Goal: Complete application form

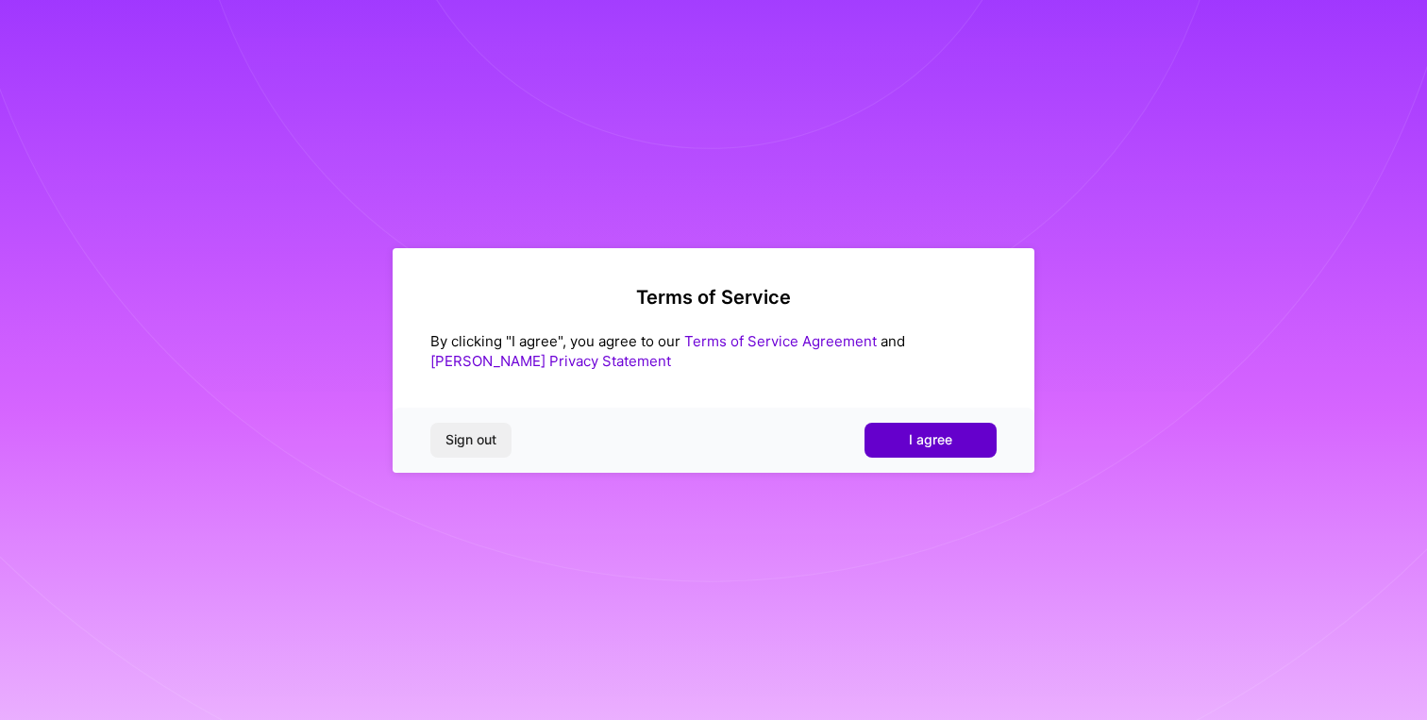
click at [937, 442] on span "I agree" at bounding box center [930, 439] width 43 height 19
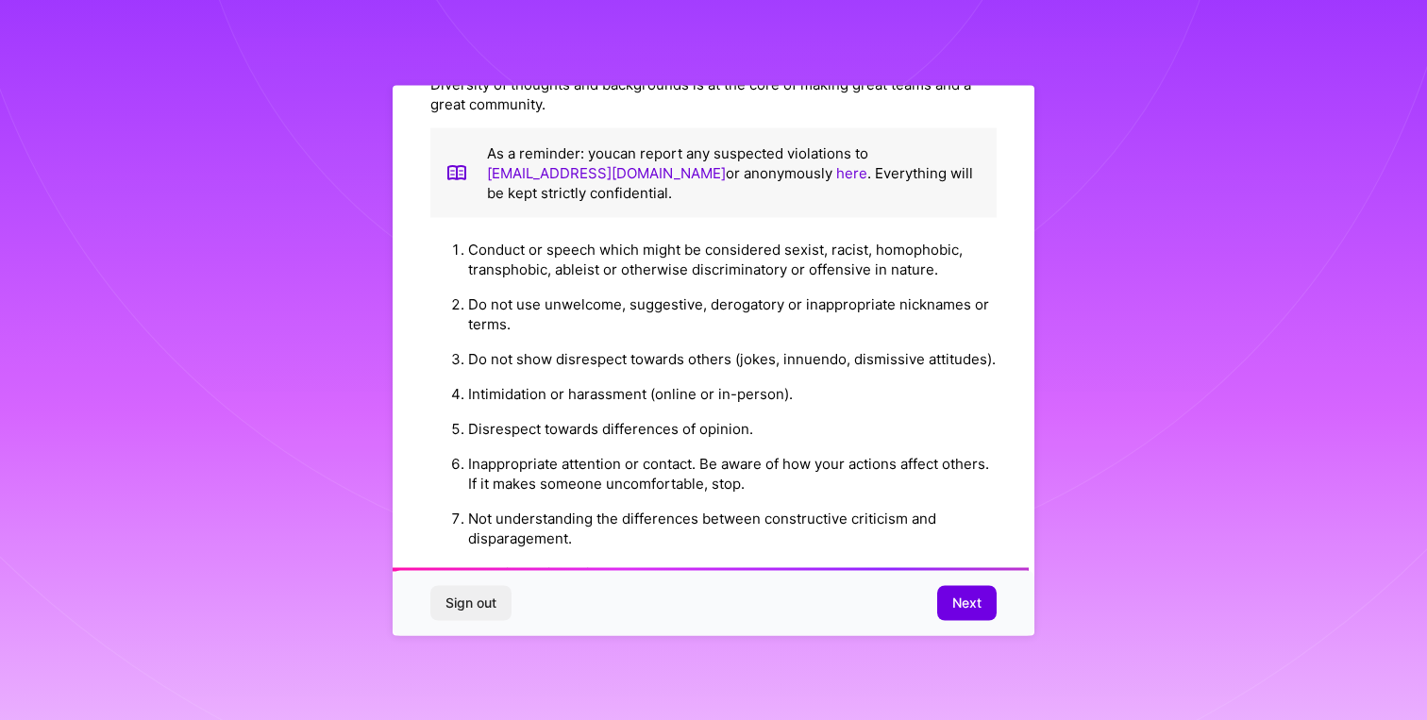
scroll to position [2046, 0]
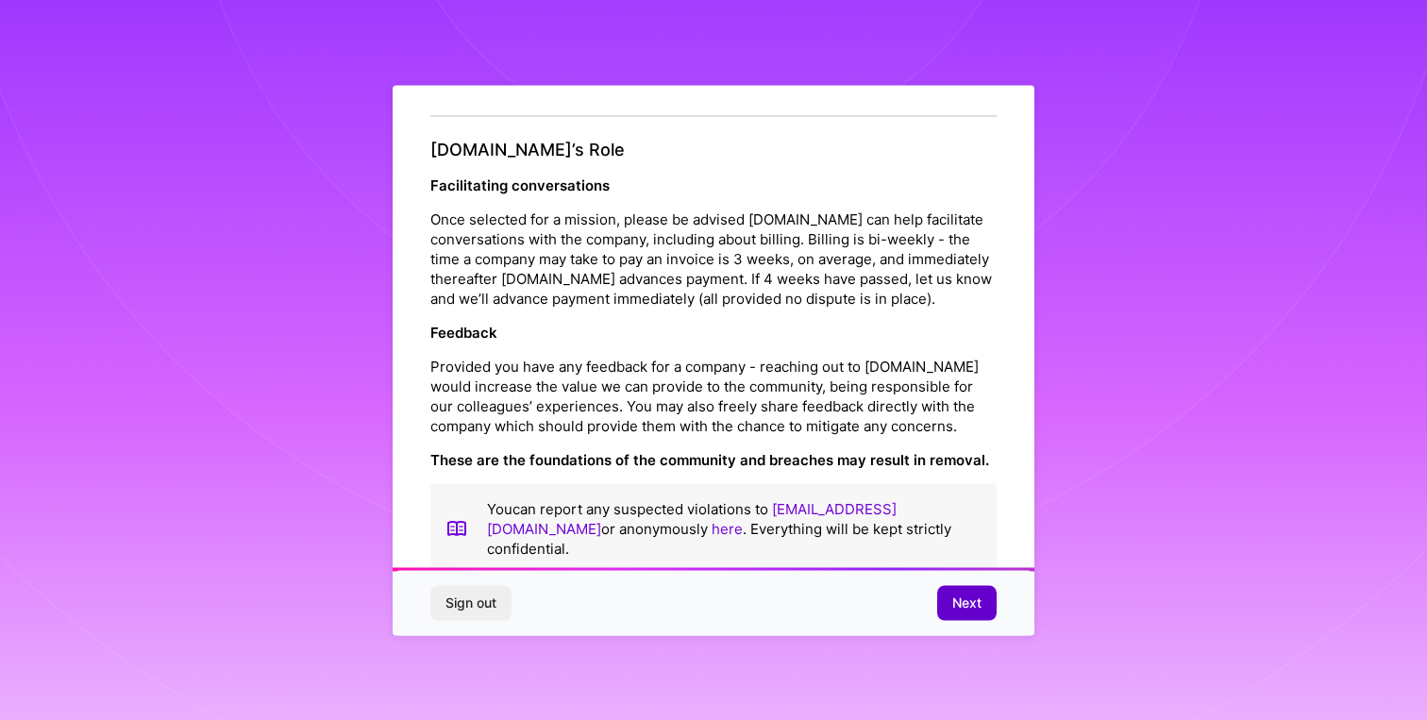
click at [968, 604] on span "Next" at bounding box center [966, 603] width 29 height 19
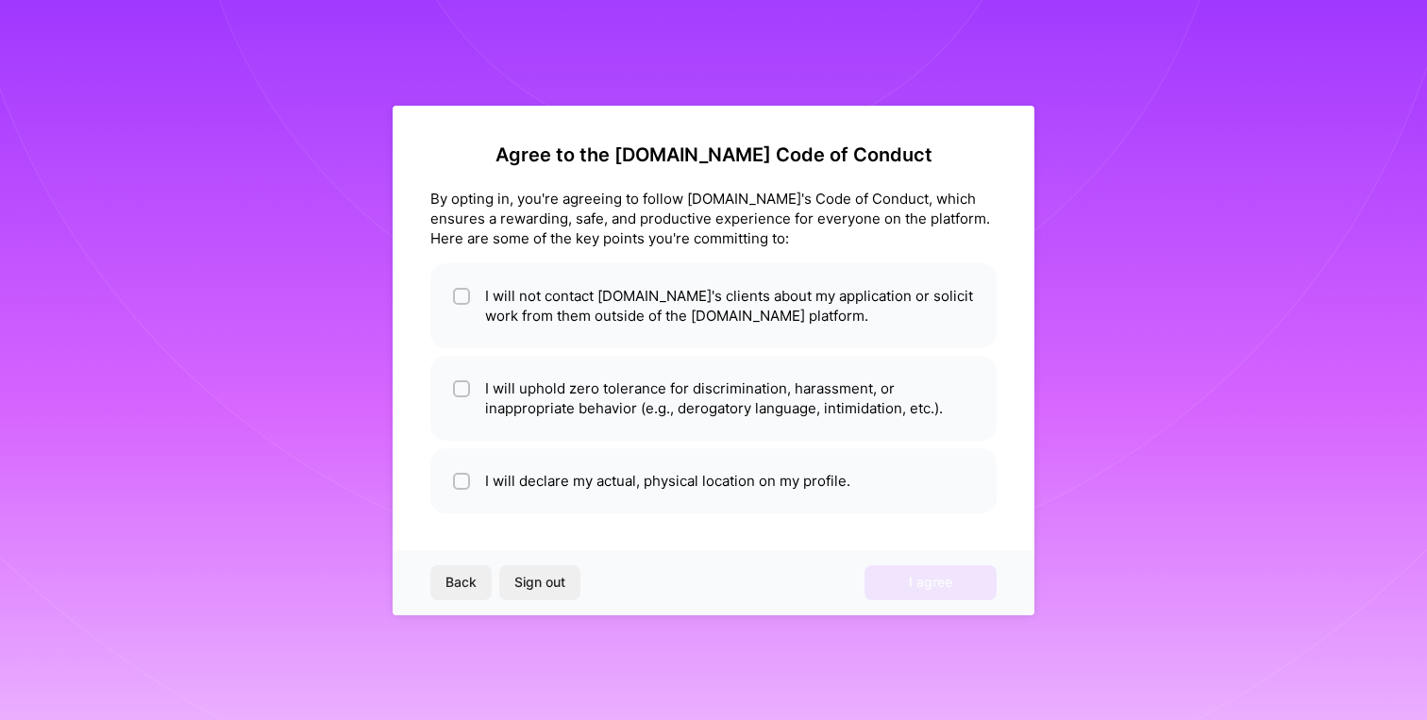
scroll to position [0, 0]
click at [819, 294] on li "I will not contact [DOMAIN_NAME]'s clients about my application or solicit work…" at bounding box center [713, 305] width 566 height 85
checkbox input "true"
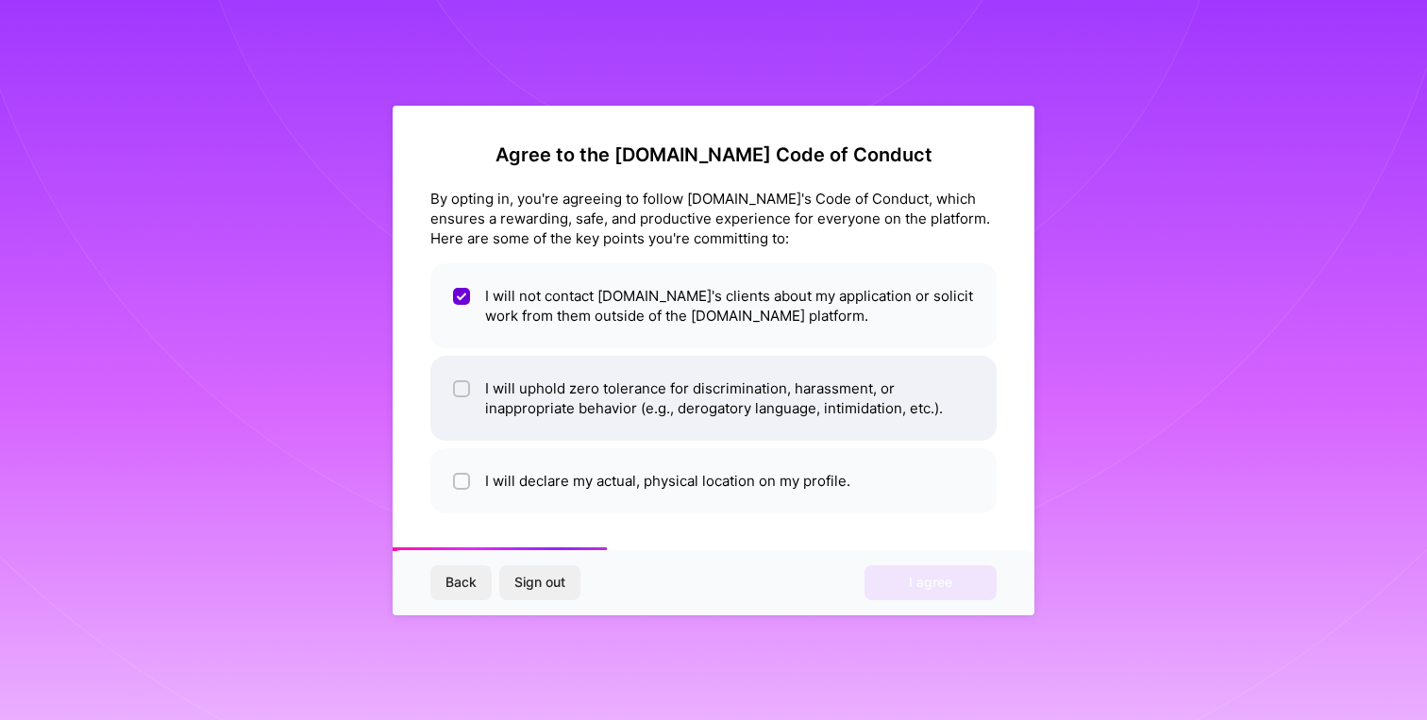
click at [727, 398] on li "I will uphold zero tolerance for discrimination, harassment, or inappropriate b…" at bounding box center [713, 398] width 566 height 85
checkbox input "true"
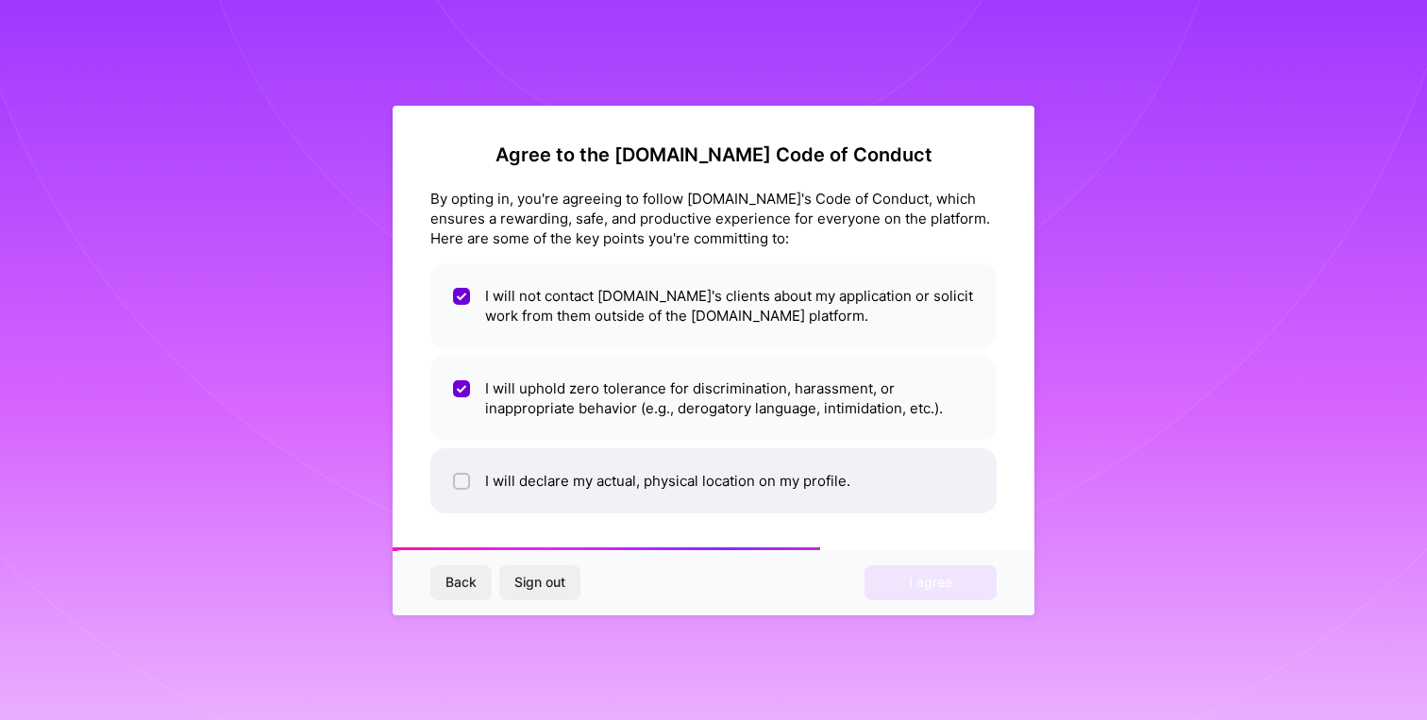
click at [643, 488] on li "I will declare my actual, physical location on my profile." at bounding box center [713, 480] width 566 height 65
checkbox input "true"
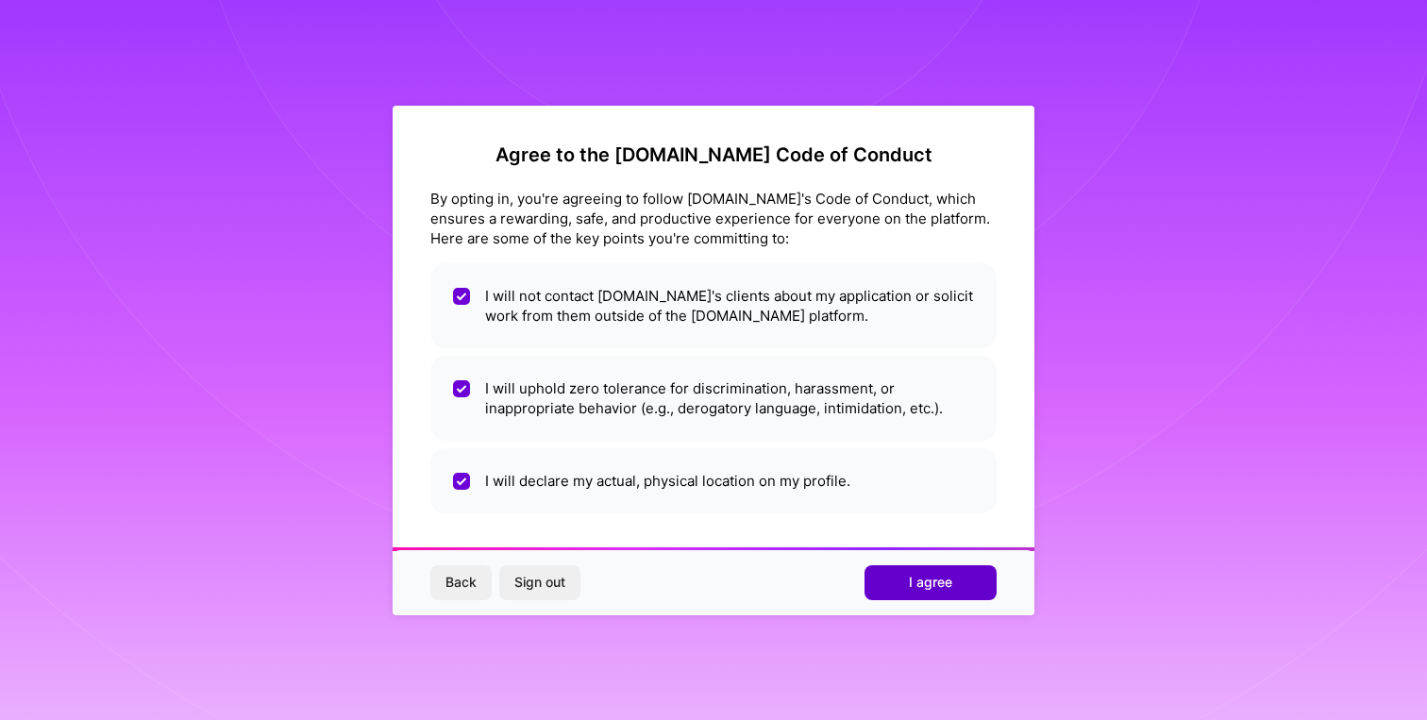
click at [933, 591] on span "I agree" at bounding box center [930, 582] width 43 height 19
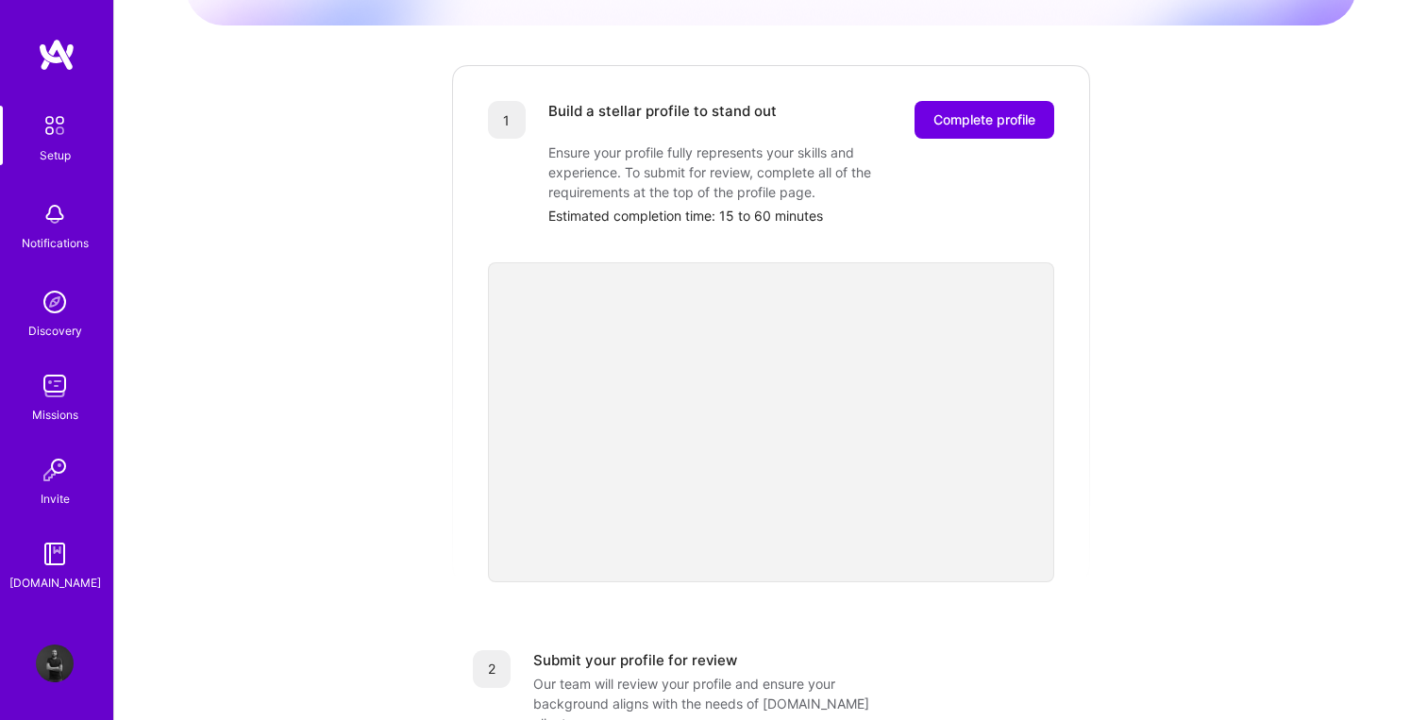
scroll to position [207, 0]
